Goal: Transaction & Acquisition: Purchase product/service

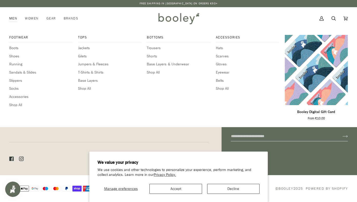
click at [13, 18] on link "Men" at bounding box center [15, 18] width 12 height 23
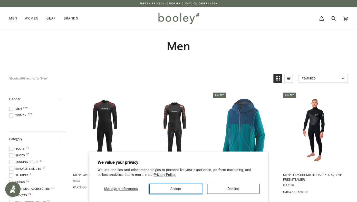
click at [190, 190] on button "Accept" at bounding box center [175, 189] width 52 height 10
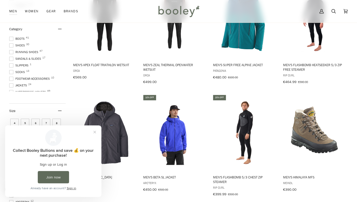
scroll to position [128, 0]
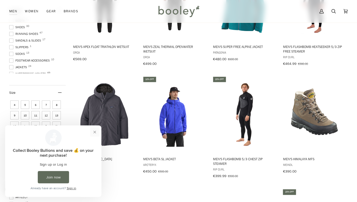
click at [94, 133] on button "Close prompt" at bounding box center [94, 132] width 9 height 9
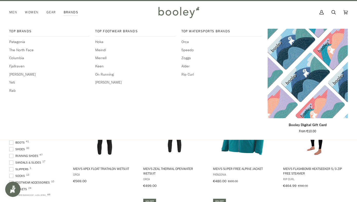
scroll to position [0, 0]
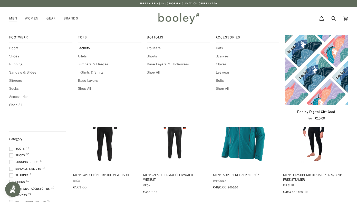
click at [84, 49] on span "Jackets" at bounding box center [109, 48] width 63 height 6
